Goal: Information Seeking & Learning: Learn about a topic

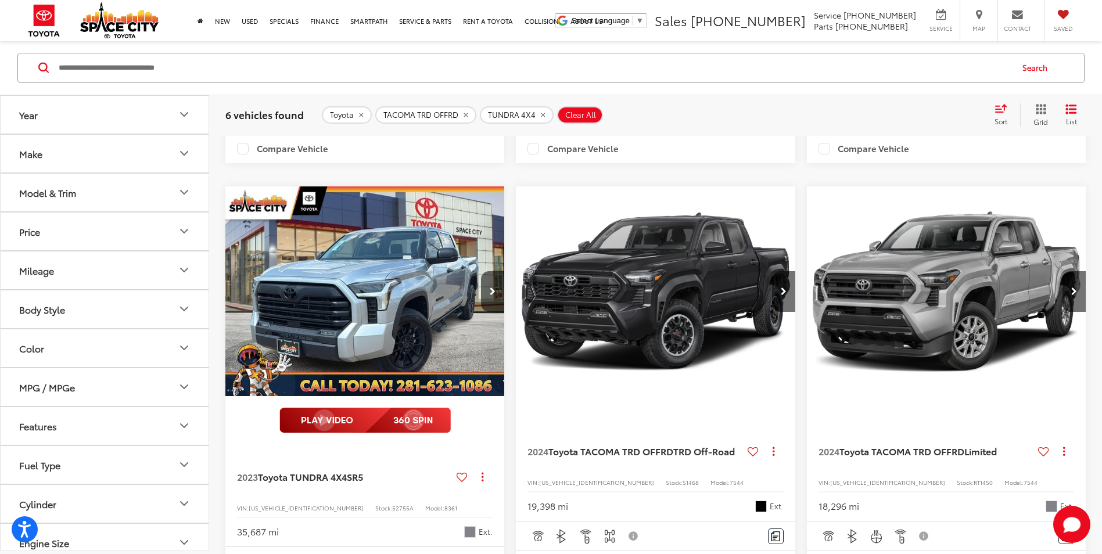
scroll to position [755, 0]
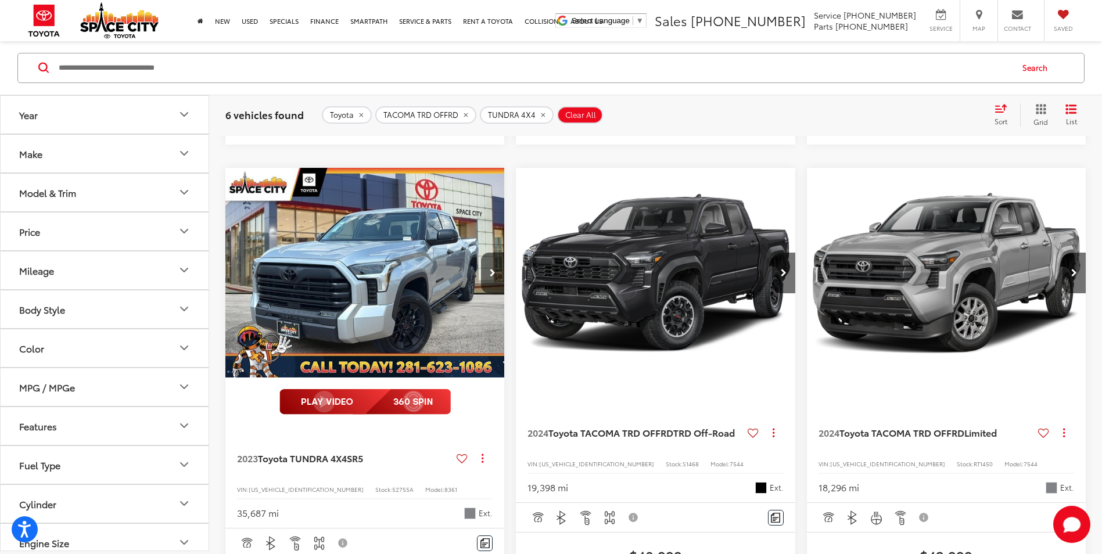
click at [422, 320] on img "2023 Toyota TUNDRA 4X4 SR5 0" at bounding box center [364, 273] width 281 height 210
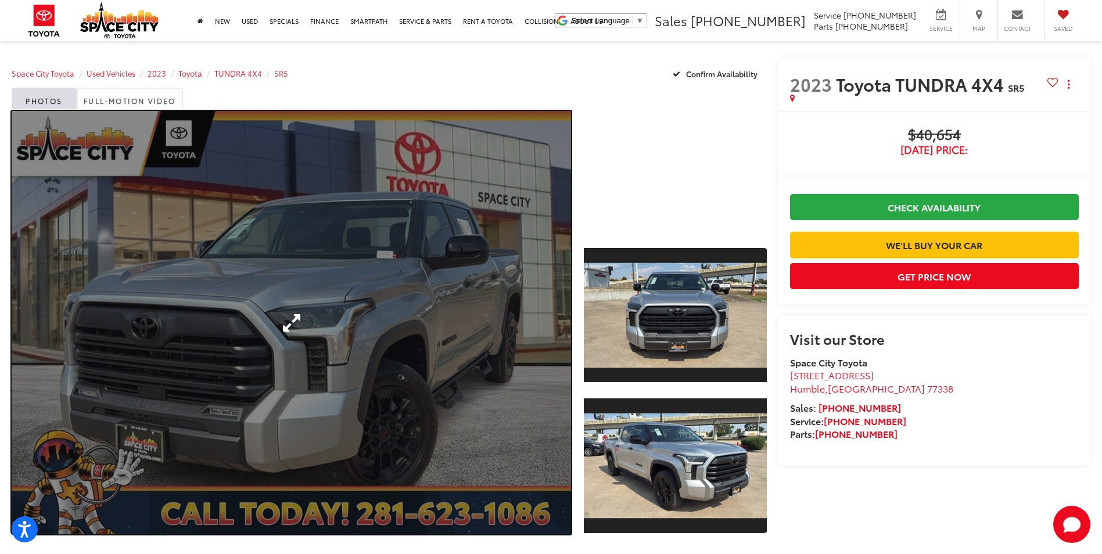
click at [282, 323] on link "Expand Photo 0" at bounding box center [292, 323] width 560 height 424
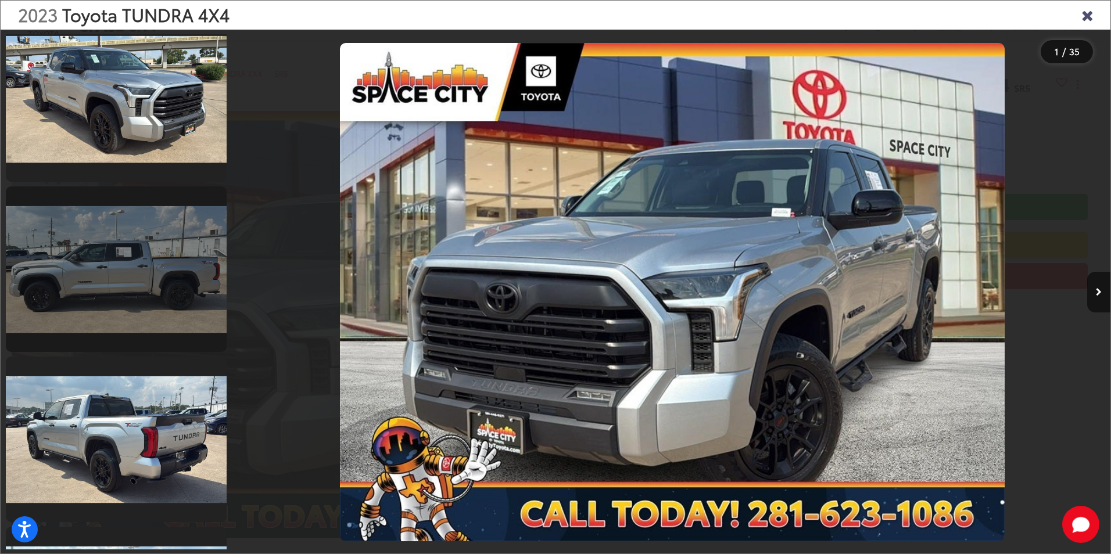
scroll to position [639, 0]
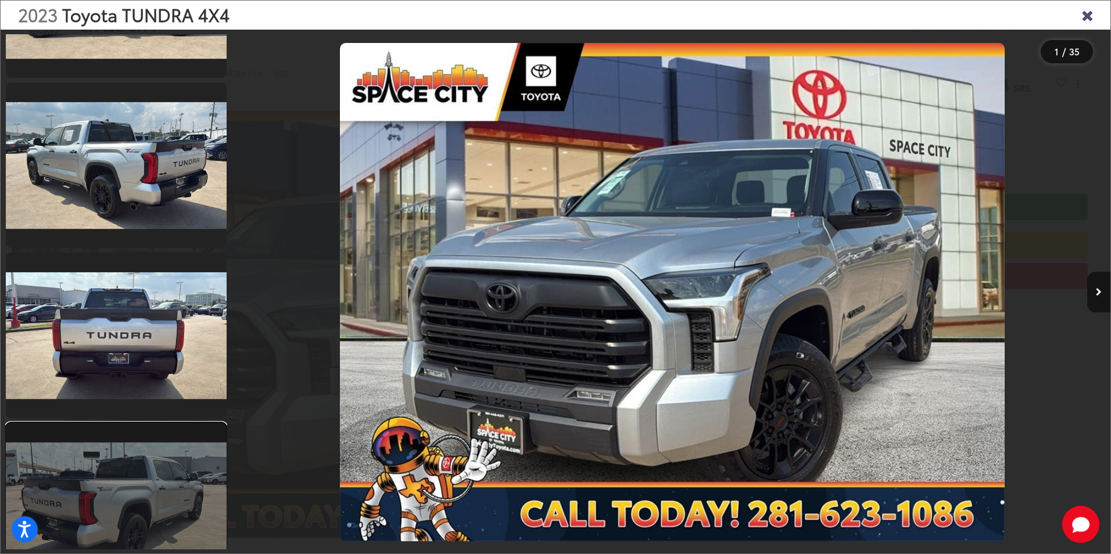
click at [146, 485] on link at bounding box center [116, 506] width 221 height 166
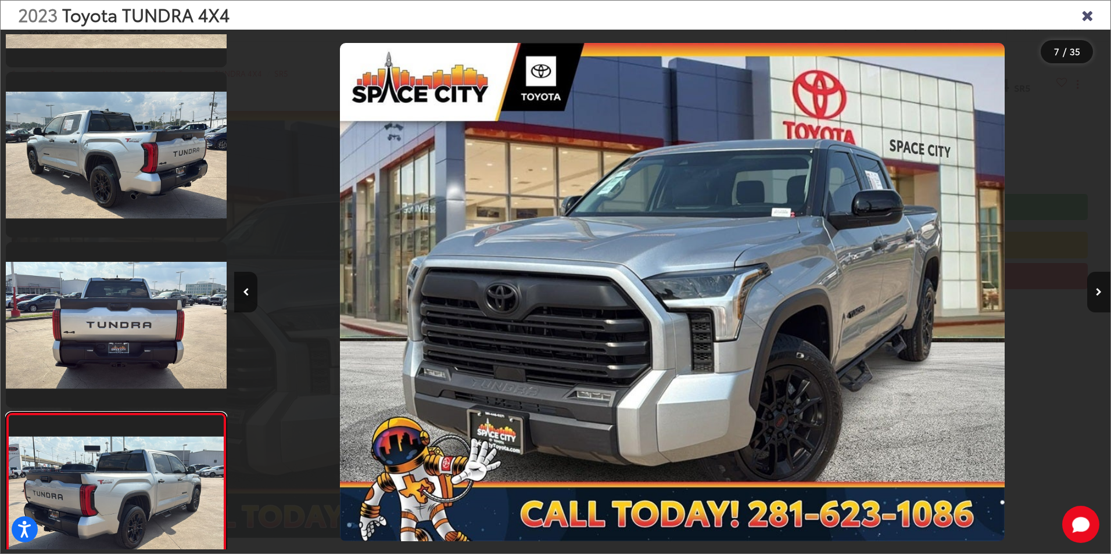
scroll to position [884, 0]
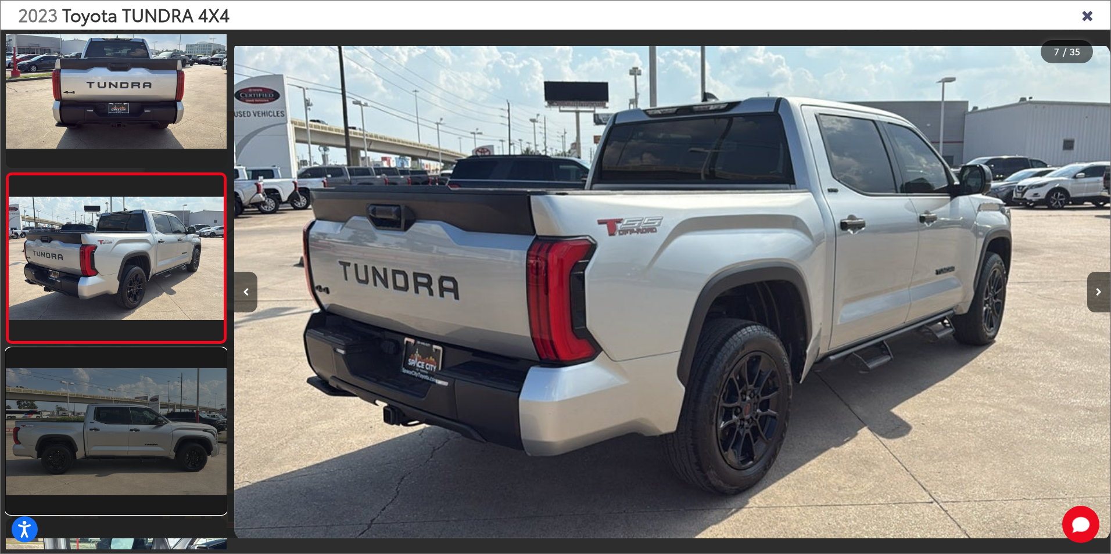
click at [85, 457] on link at bounding box center [116, 432] width 221 height 166
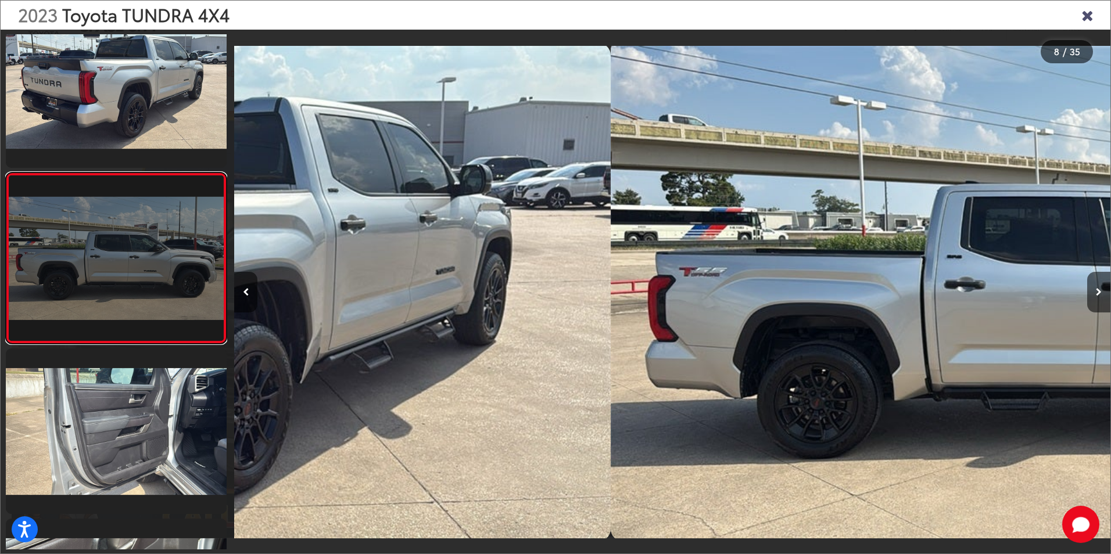
scroll to position [0, 6133]
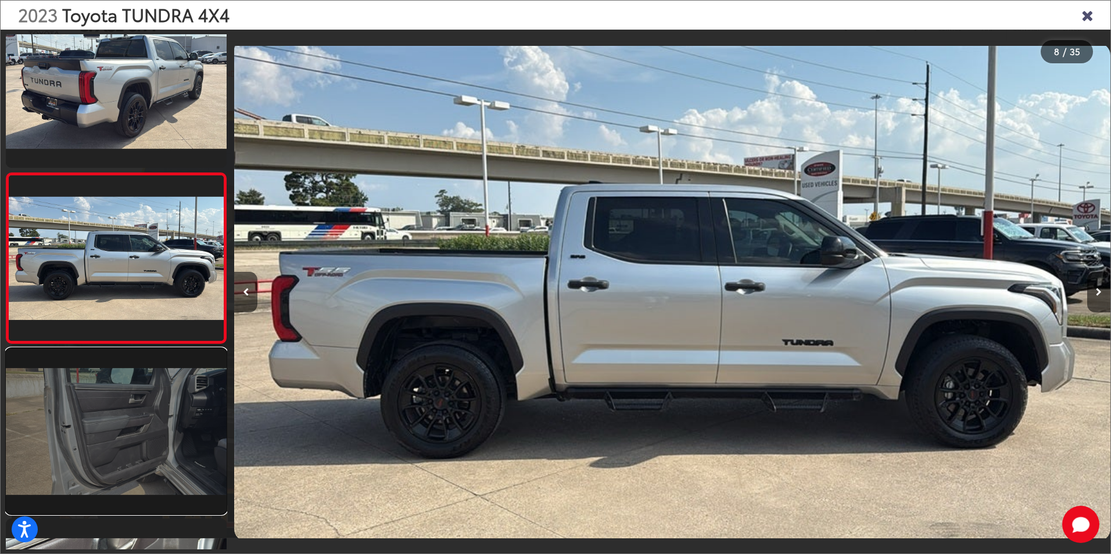
click at [94, 400] on link at bounding box center [116, 432] width 221 height 166
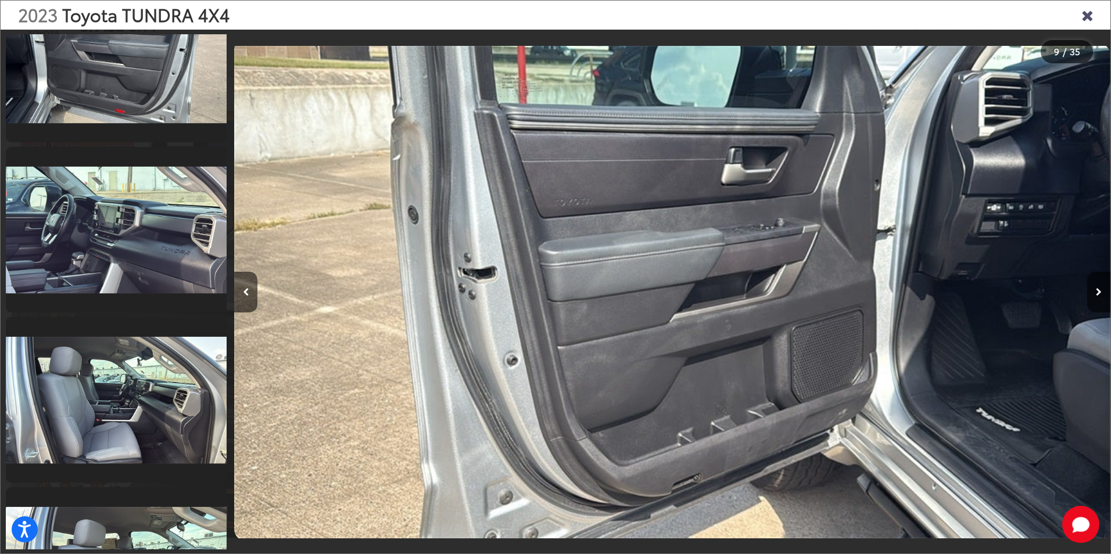
scroll to position [5408, 0]
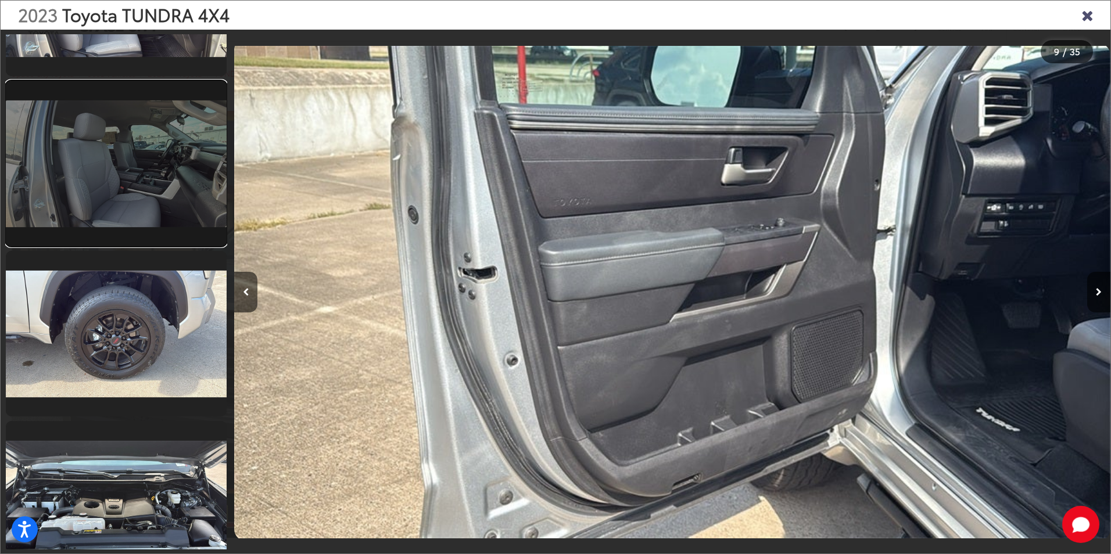
click at [116, 218] on link at bounding box center [116, 164] width 221 height 166
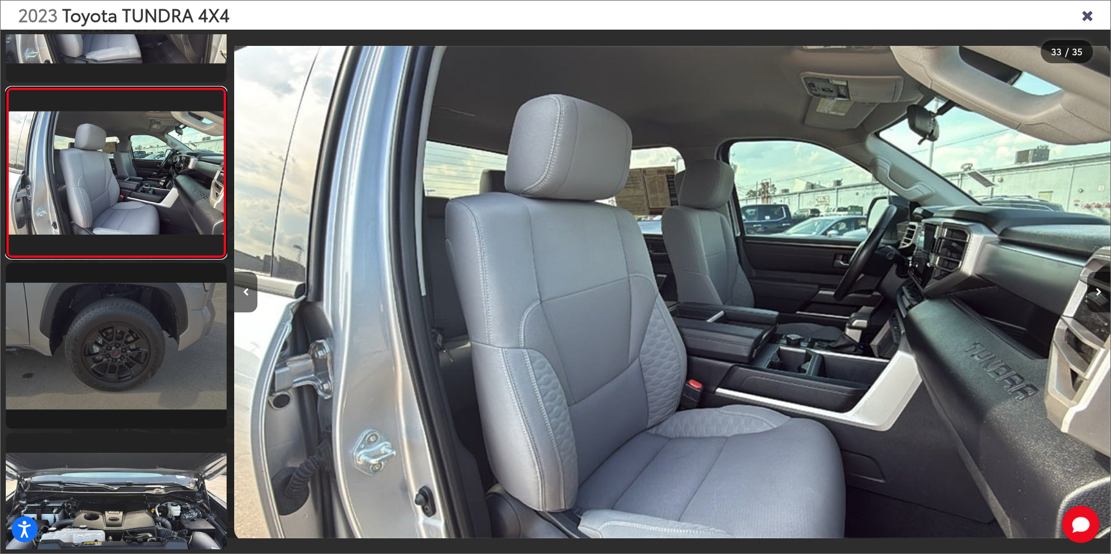
scroll to position [5445, 0]
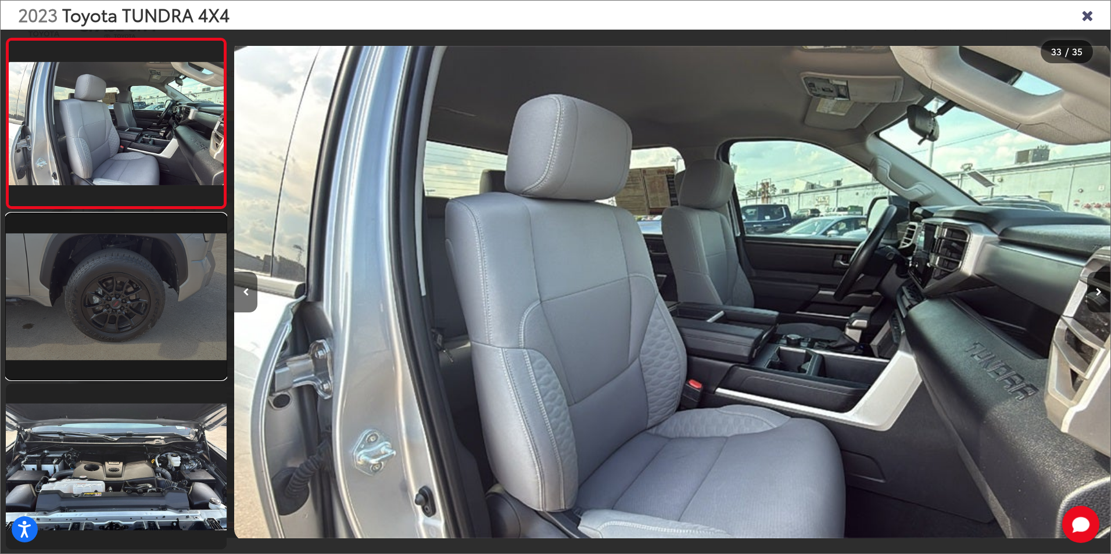
click at [153, 320] on link at bounding box center [116, 297] width 221 height 166
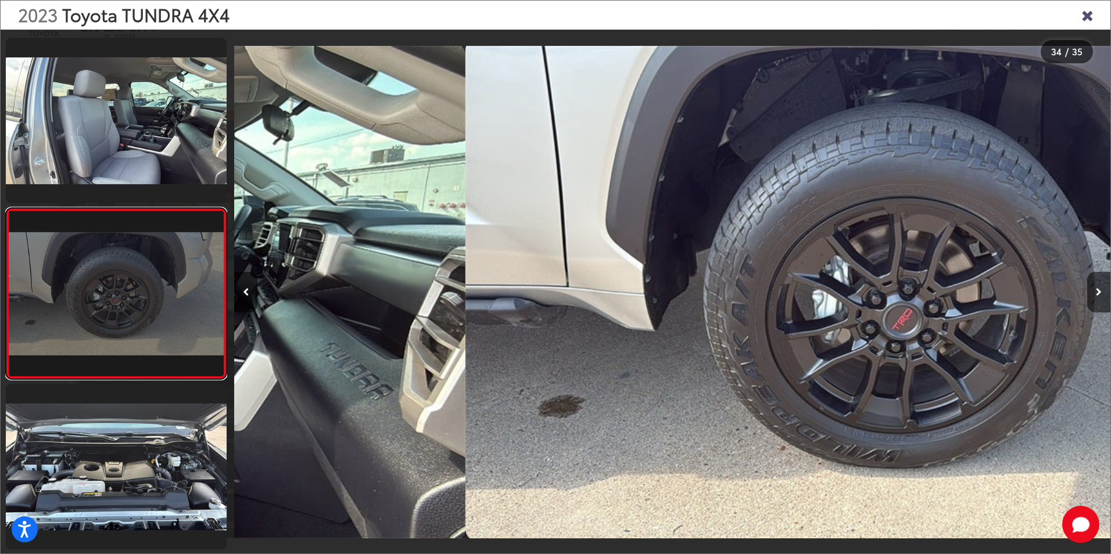
scroll to position [0, 28914]
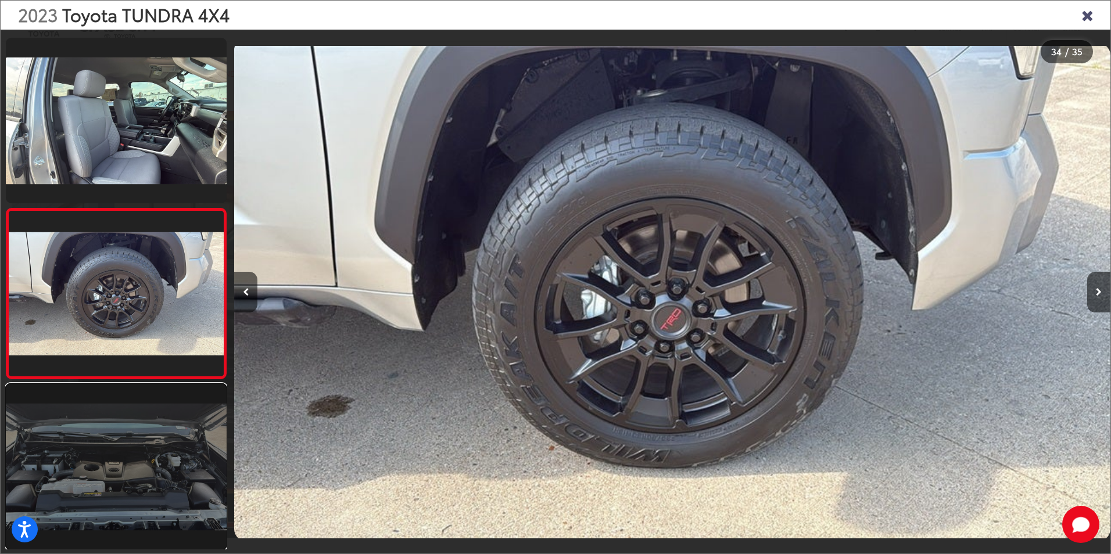
click at [138, 442] on link at bounding box center [116, 467] width 221 height 166
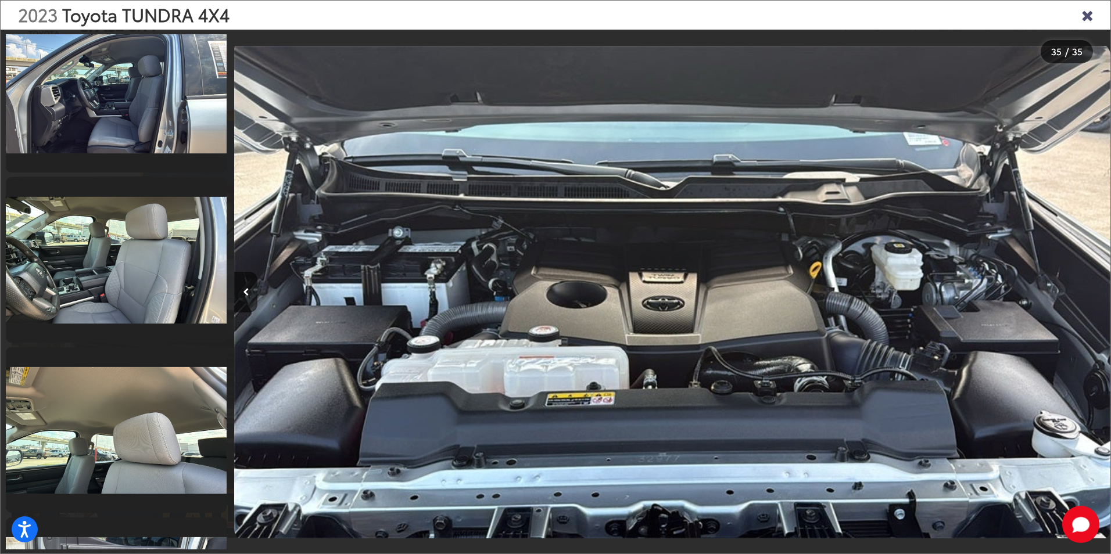
scroll to position [1842, 0]
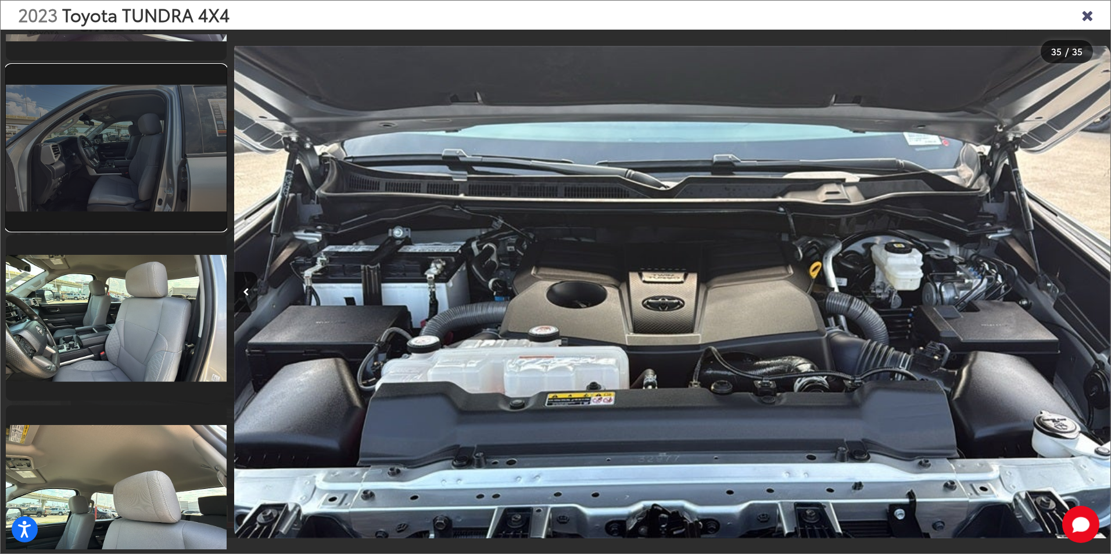
click at [149, 208] on link at bounding box center [116, 148] width 221 height 166
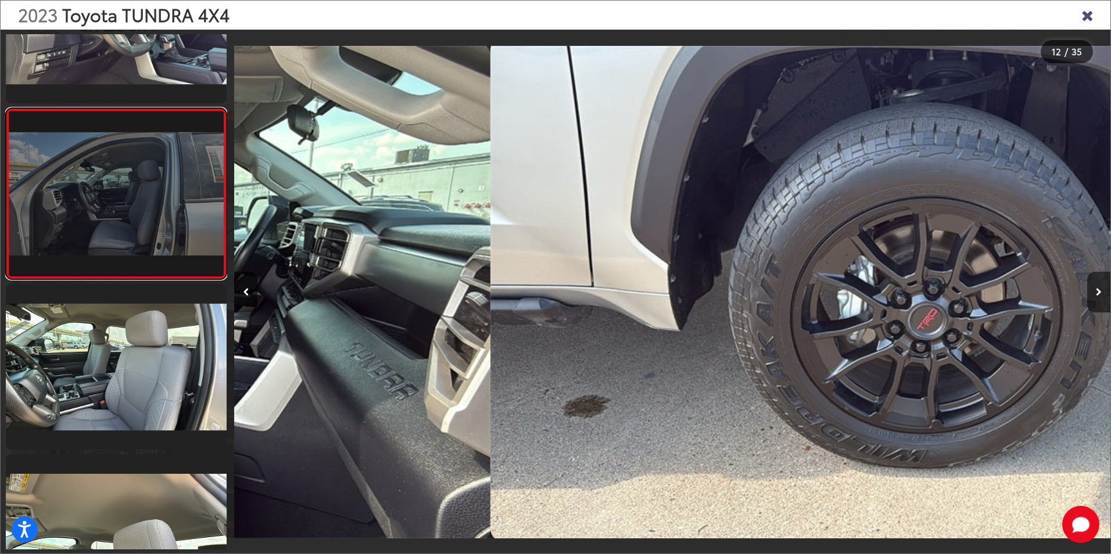
scroll to position [0, 0]
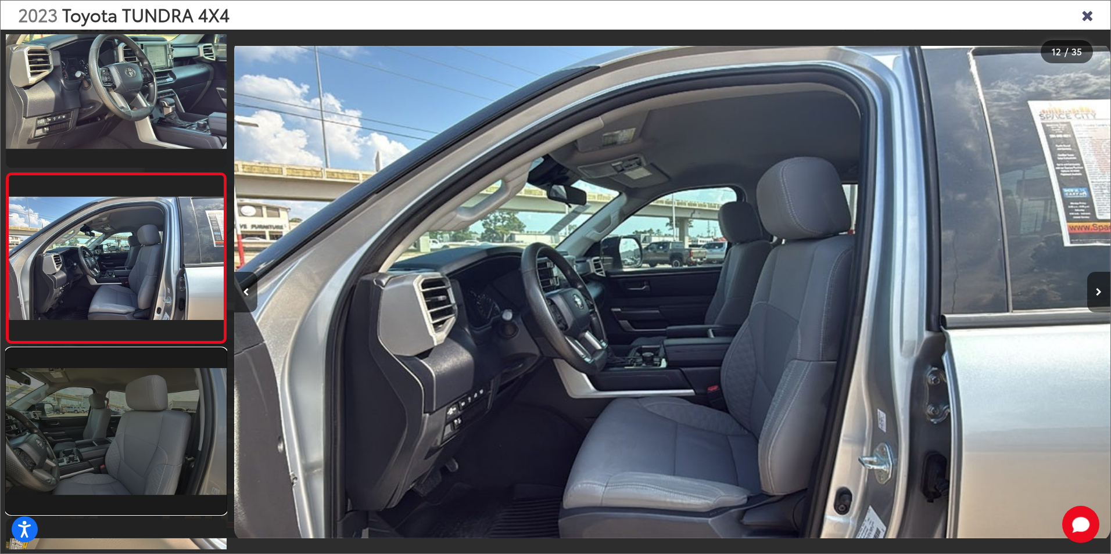
click at [183, 427] on link at bounding box center [116, 432] width 221 height 166
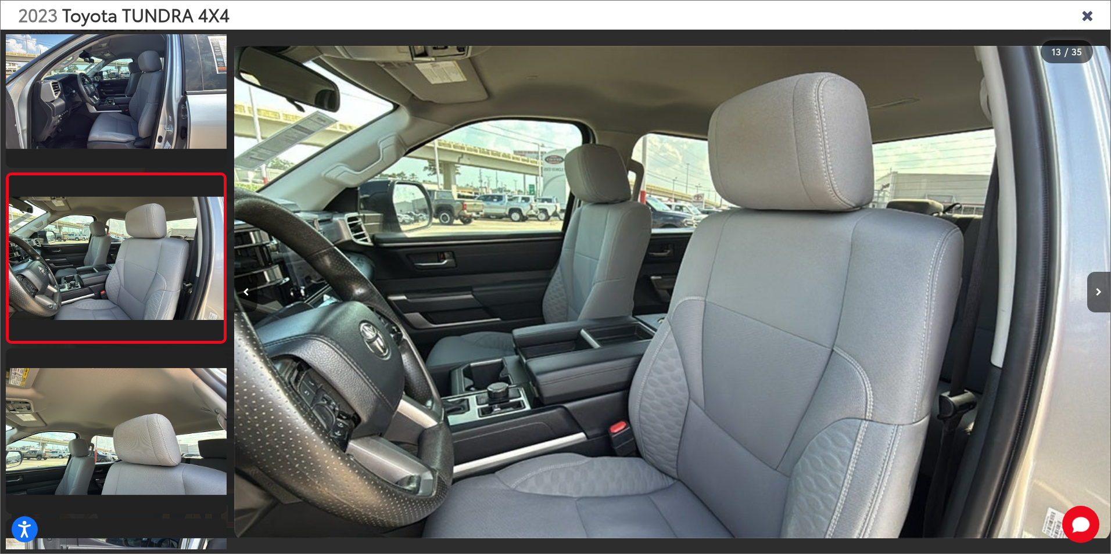
click at [421, 334] on div at bounding box center [343, 292] width 219 height 525
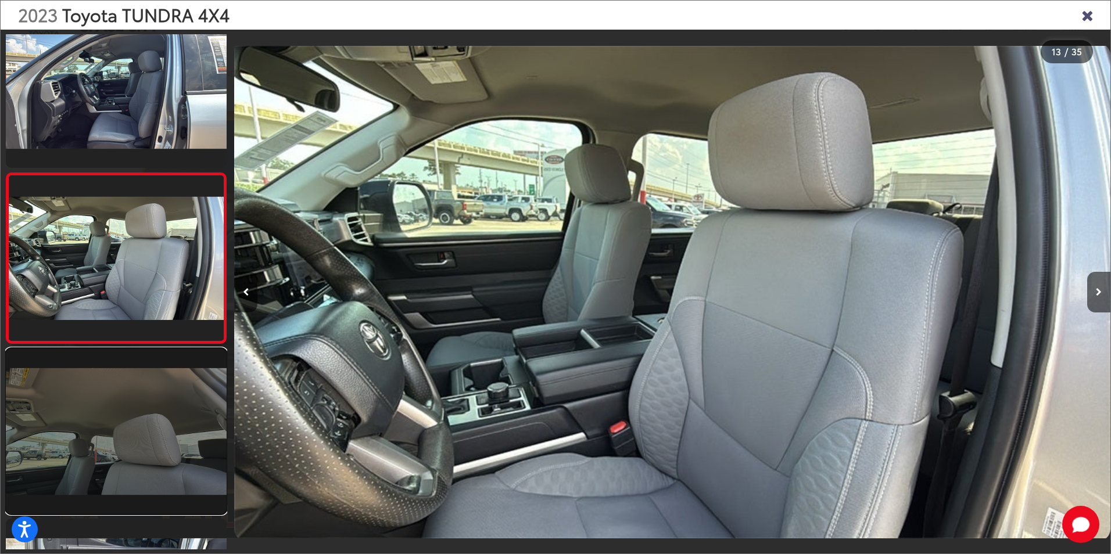
click at [156, 413] on link at bounding box center [116, 432] width 221 height 166
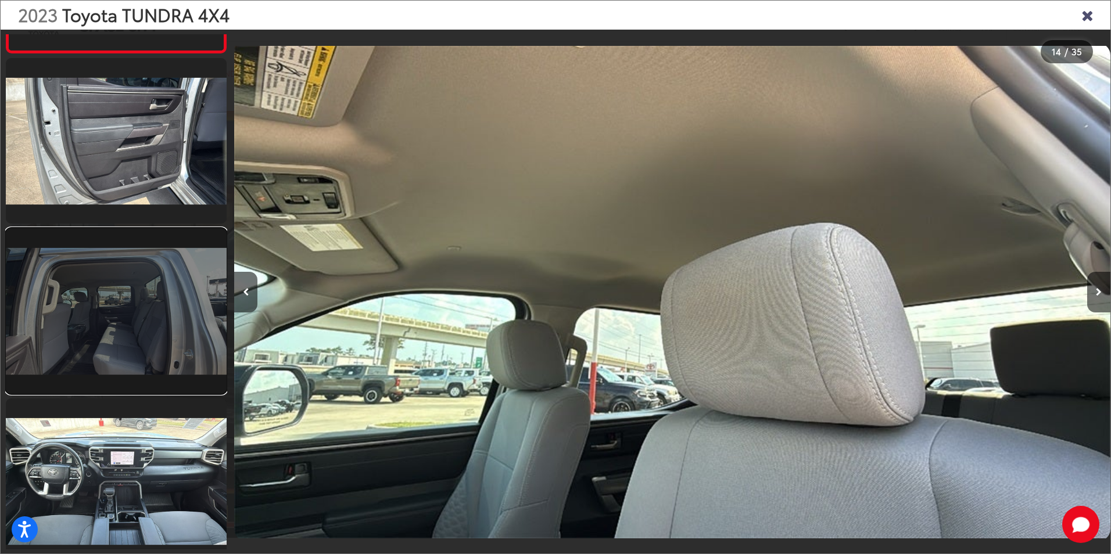
click at [92, 323] on link at bounding box center [116, 311] width 221 height 166
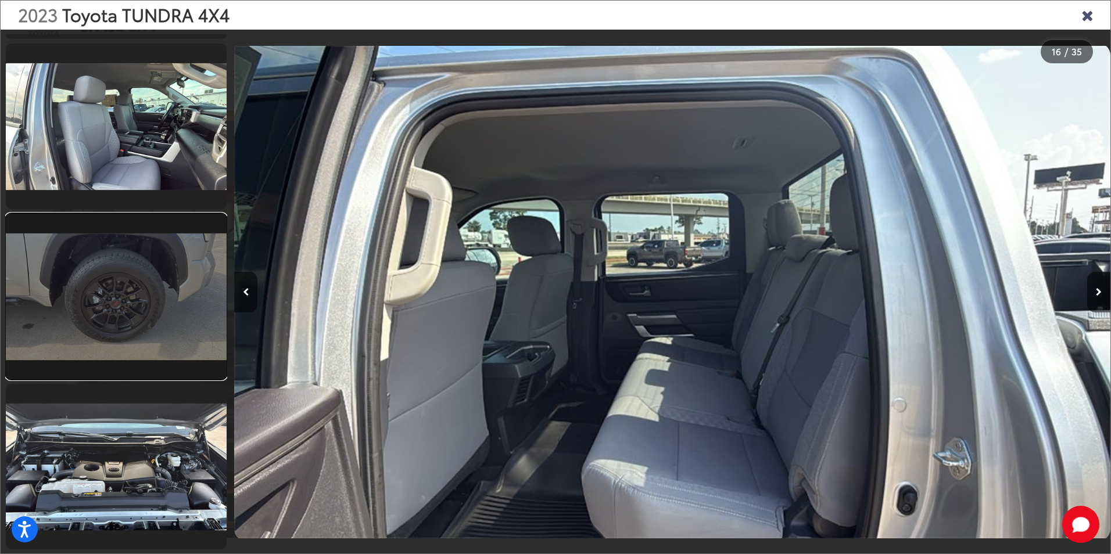
click at [126, 322] on link at bounding box center [116, 297] width 221 height 166
